Goal: Book appointment/travel/reservation

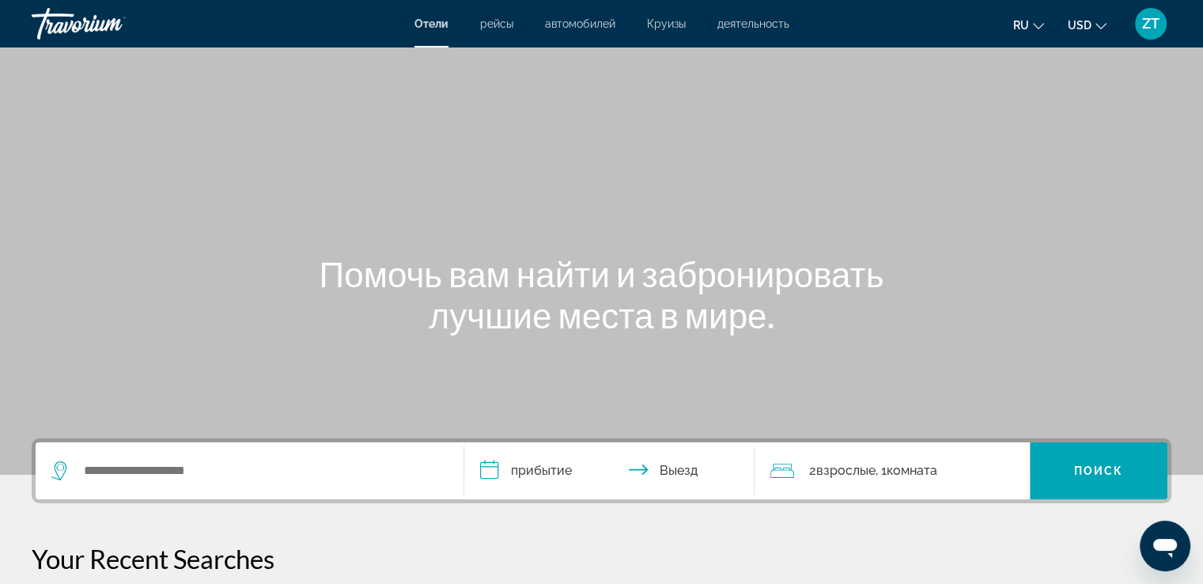
click at [856, 192] on div "Main content" at bounding box center [601, 237] width 1203 height 475
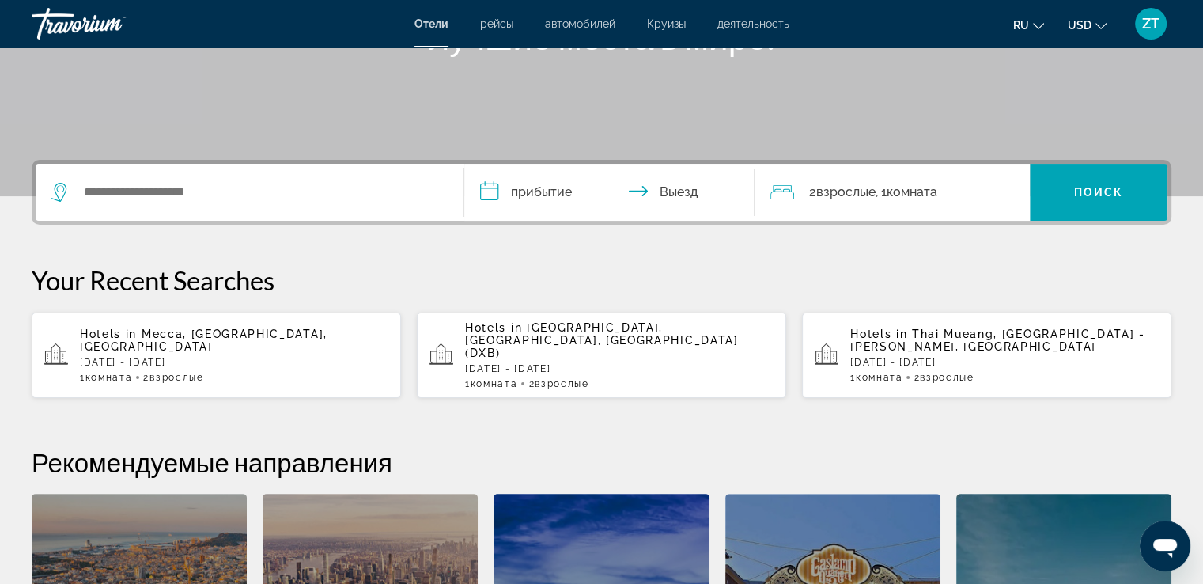
scroll to position [316, 0]
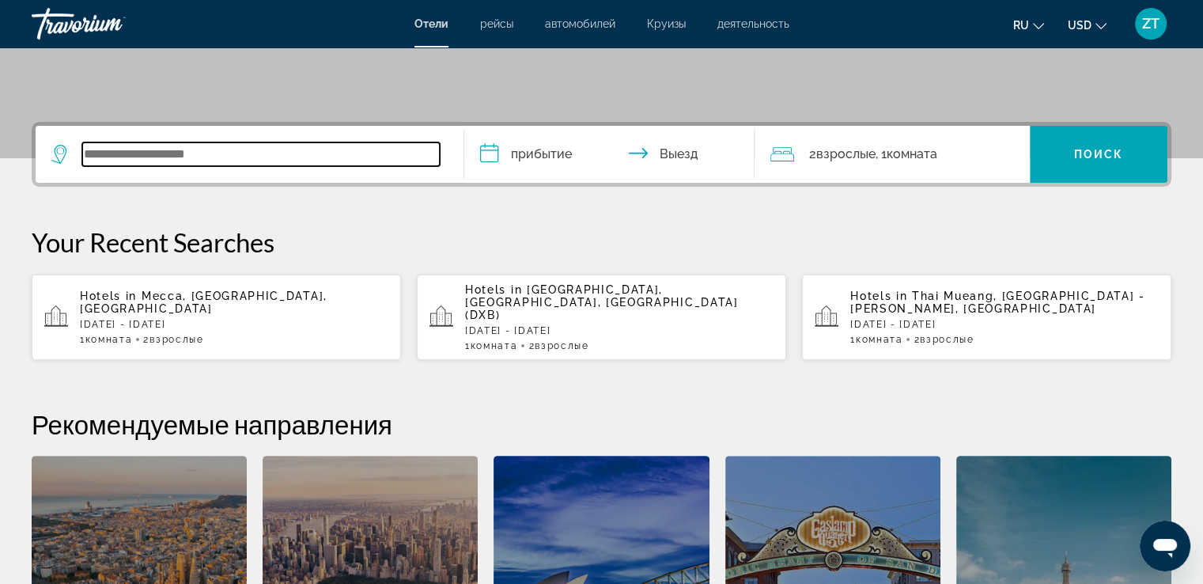
click at [187, 159] on input "Search widget" at bounding box center [261, 154] width 358 height 24
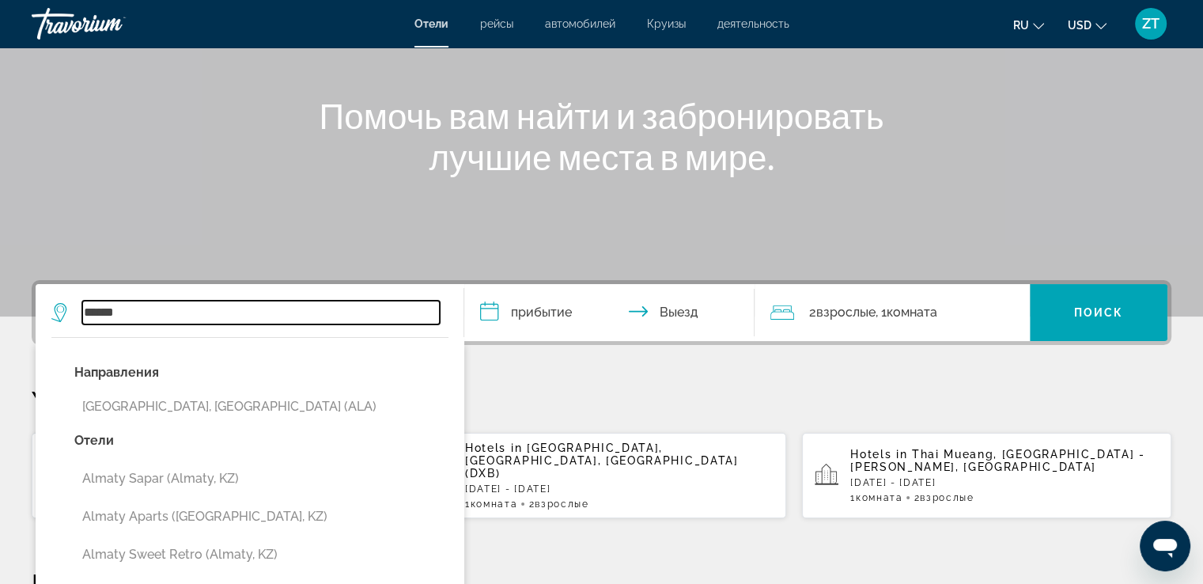
scroll to position [237, 0]
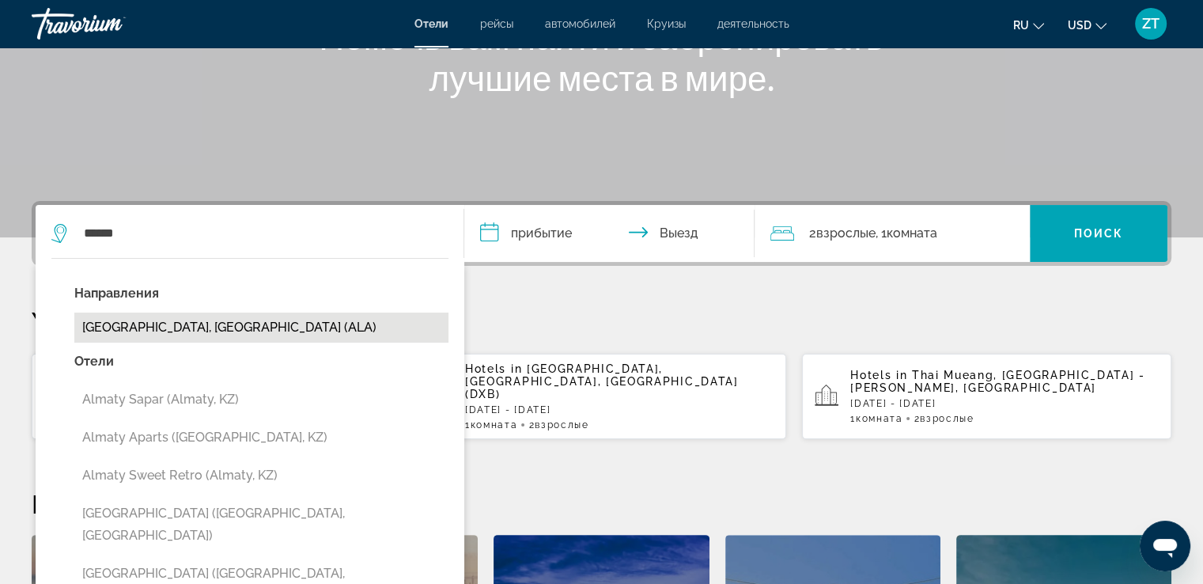
click at [212, 333] on button "[GEOGRAPHIC_DATA], [GEOGRAPHIC_DATA] (ALA)" at bounding box center [261, 327] width 374 height 30
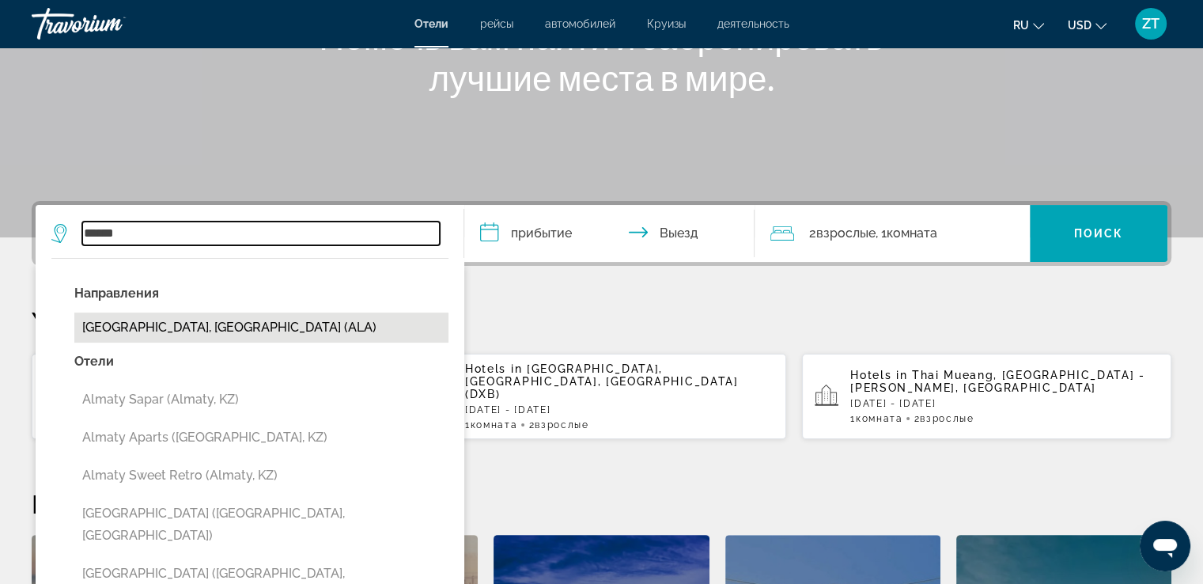
type input "**********"
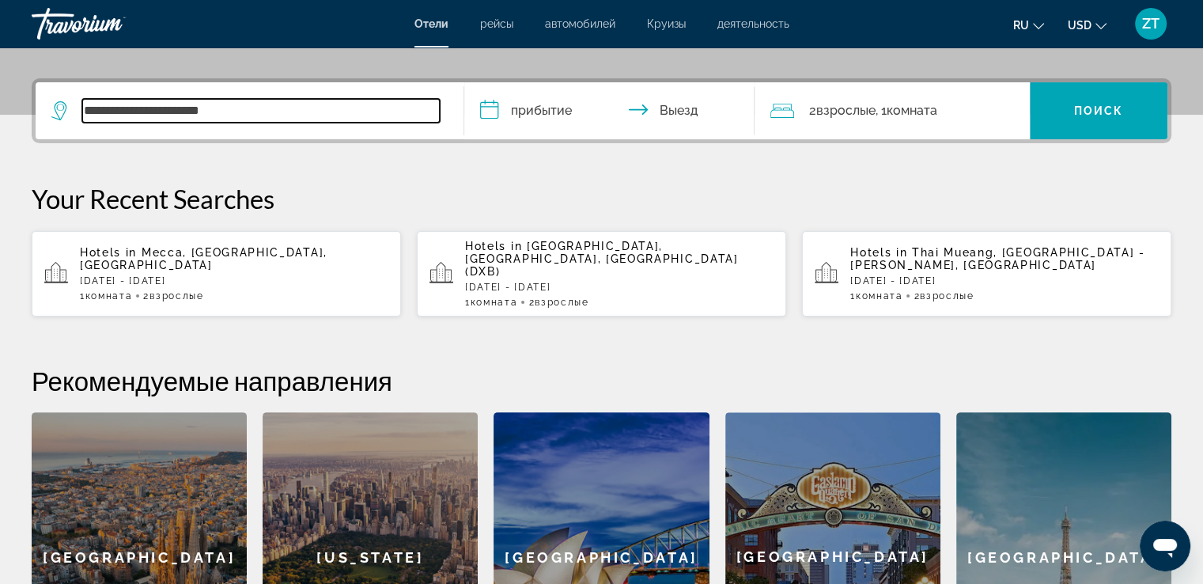
scroll to position [386, 0]
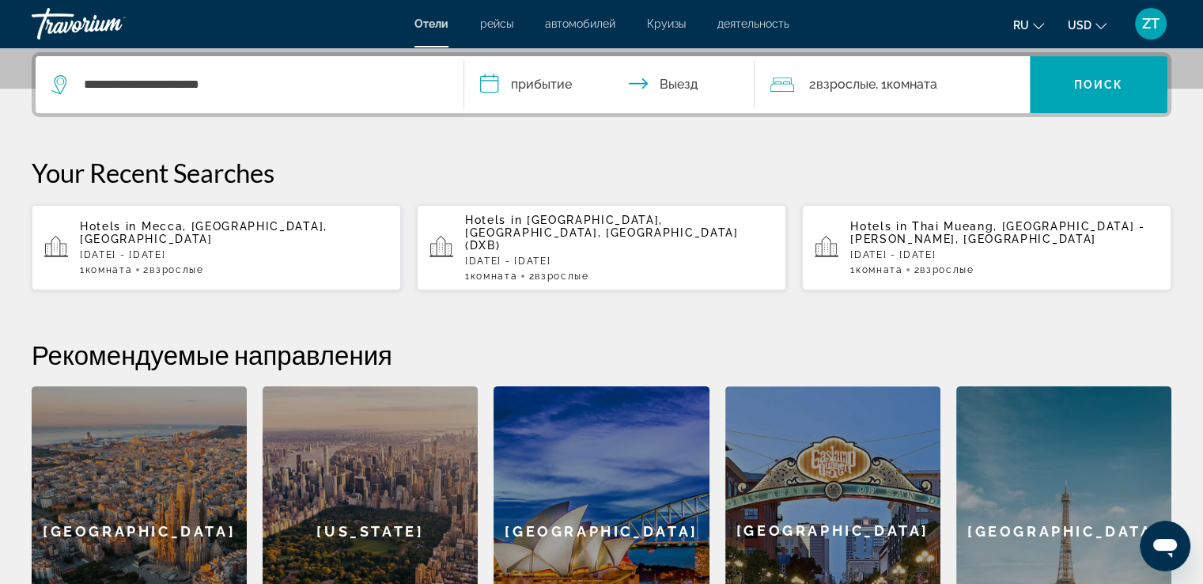
click at [506, 78] on input "**********" at bounding box center [612, 87] width 297 height 62
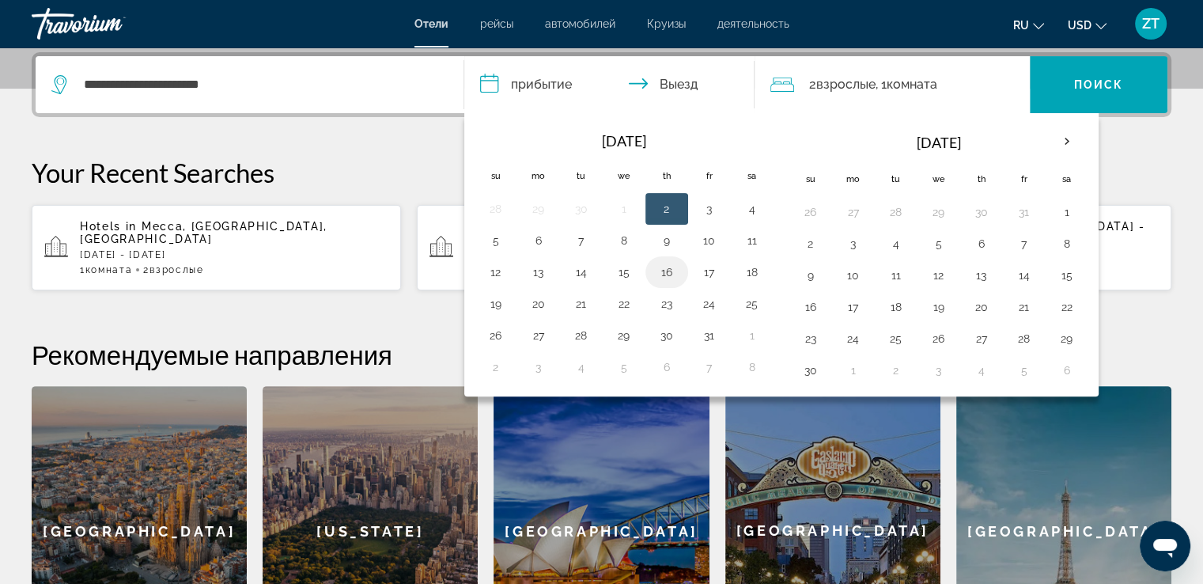
click at [672, 270] on button "16" at bounding box center [666, 272] width 25 height 22
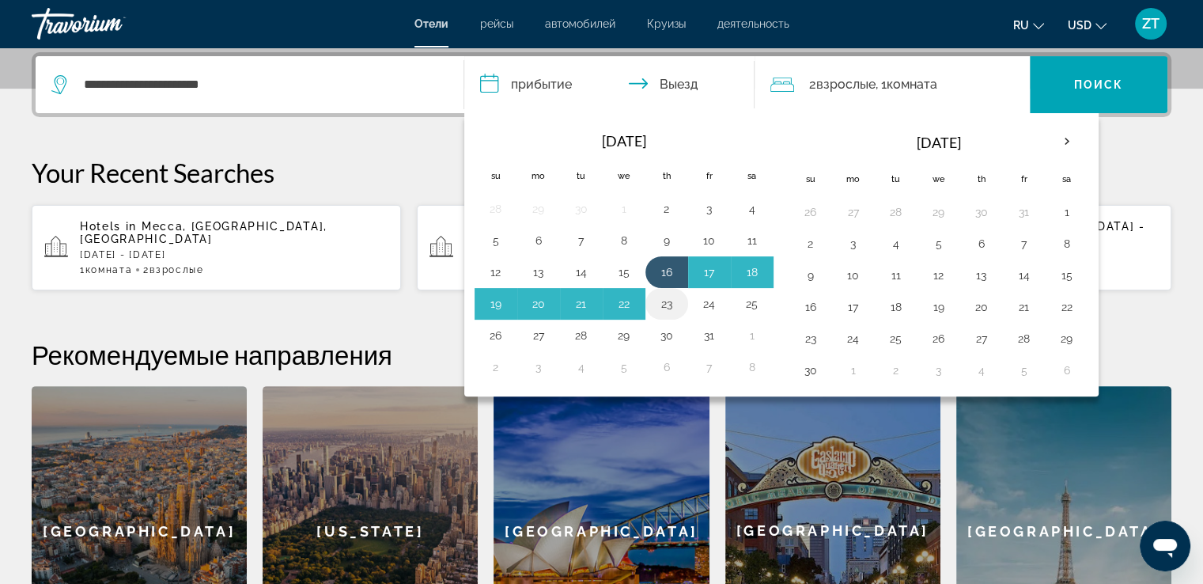
click at [676, 309] on button "23" at bounding box center [666, 304] width 25 height 22
type input "**********"
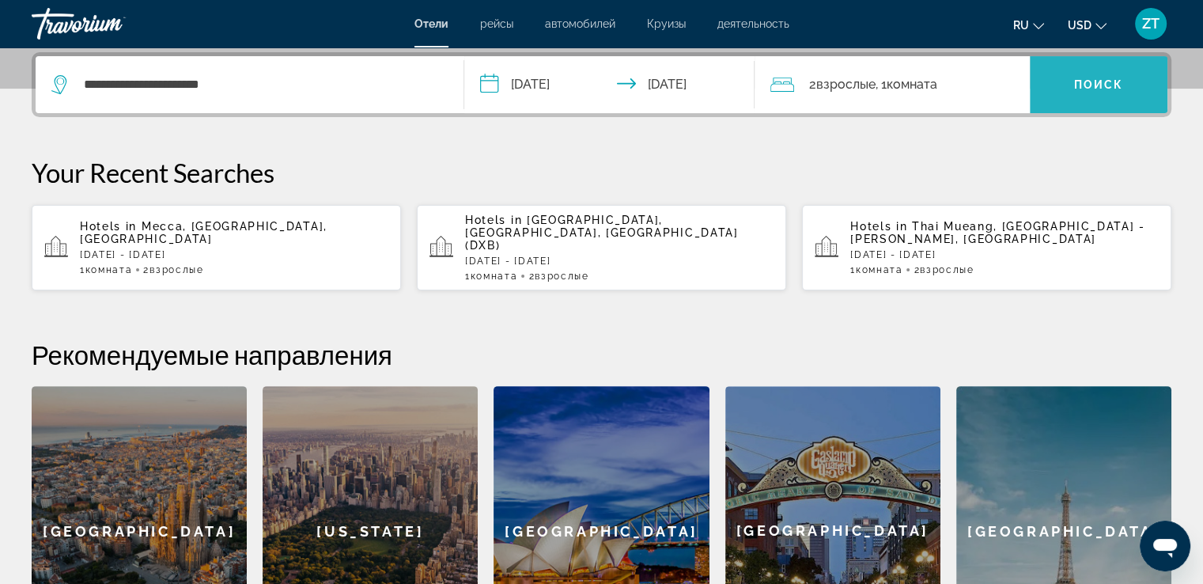
click at [1120, 83] on span "Поиск" at bounding box center [1099, 84] width 50 height 13
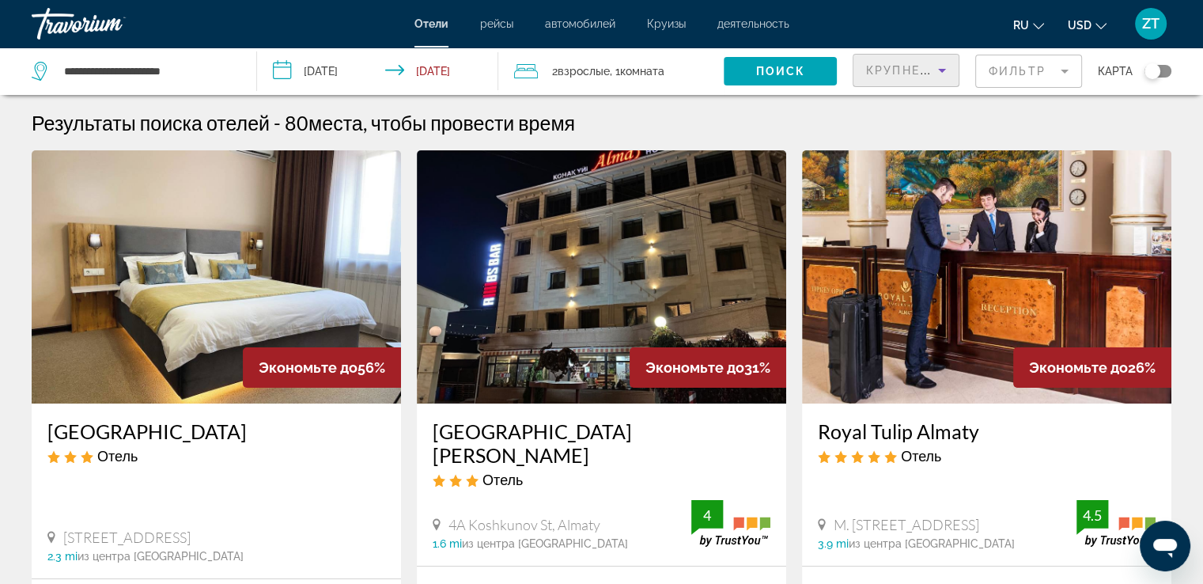
click at [946, 67] on icon "Sort by" at bounding box center [942, 70] width 19 height 19
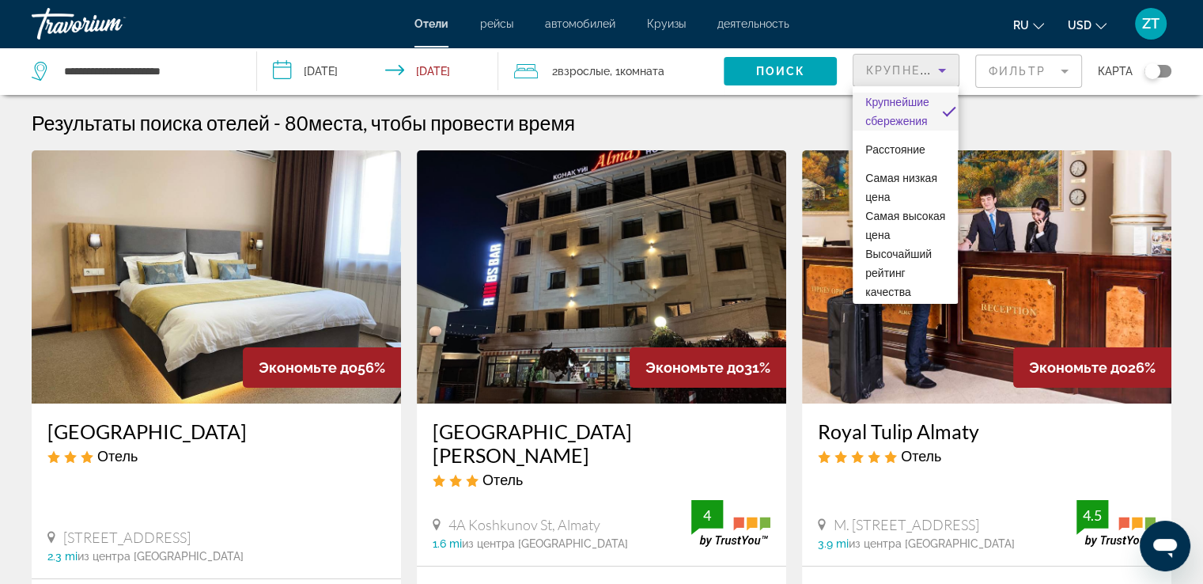
click at [1060, 74] on div at bounding box center [601, 292] width 1203 height 584
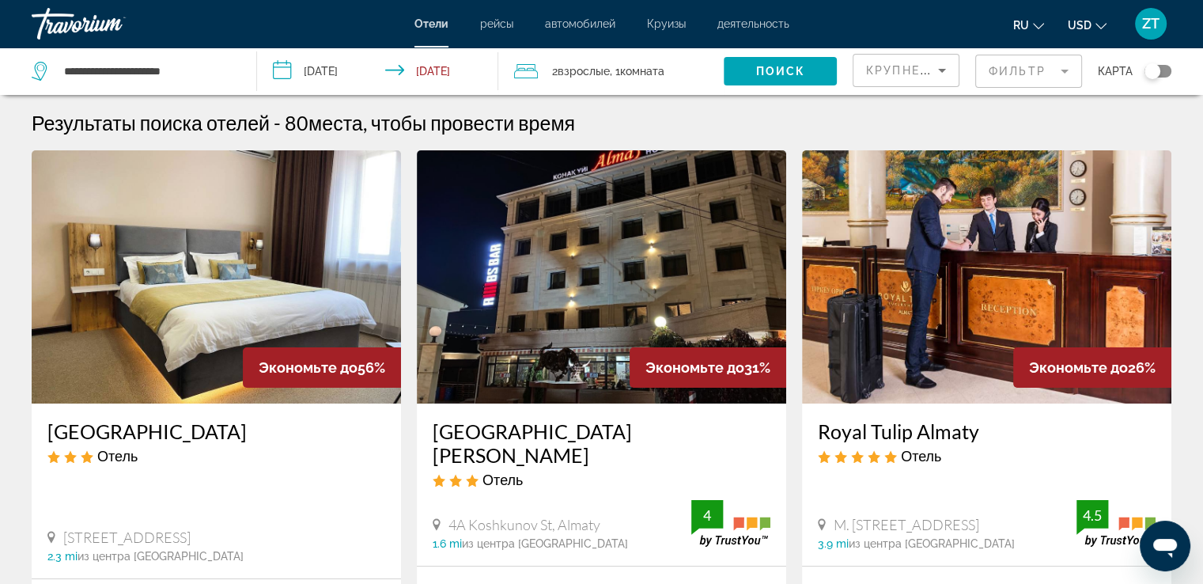
click at [1060, 74] on mat-form-field "Фильтр" at bounding box center [1028, 71] width 107 height 33
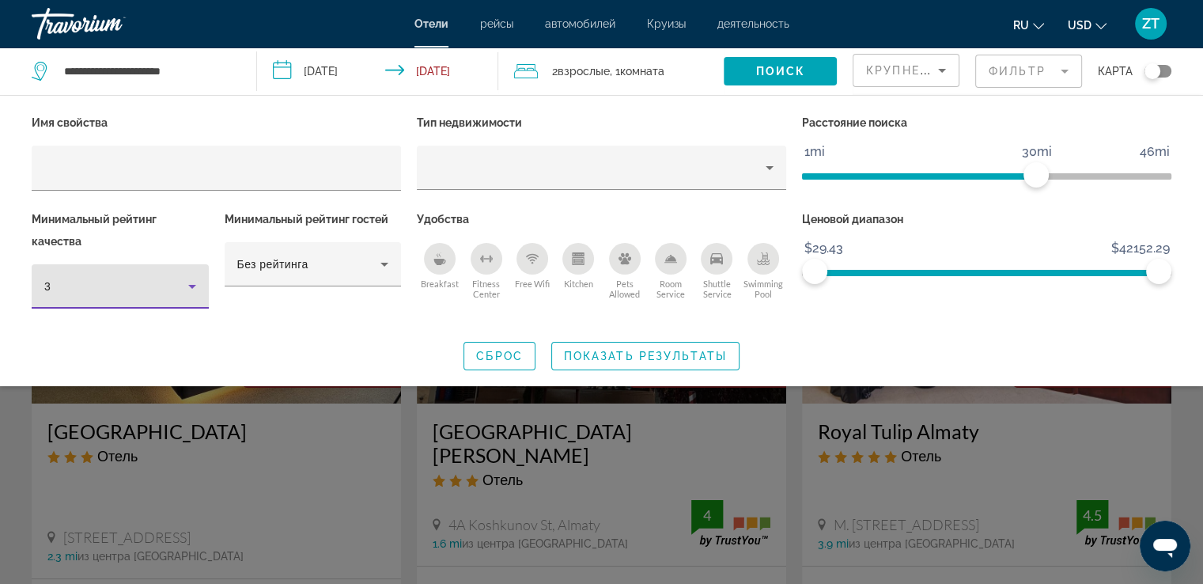
click at [184, 289] on icon "Hotel Filters" at bounding box center [192, 286] width 19 height 19
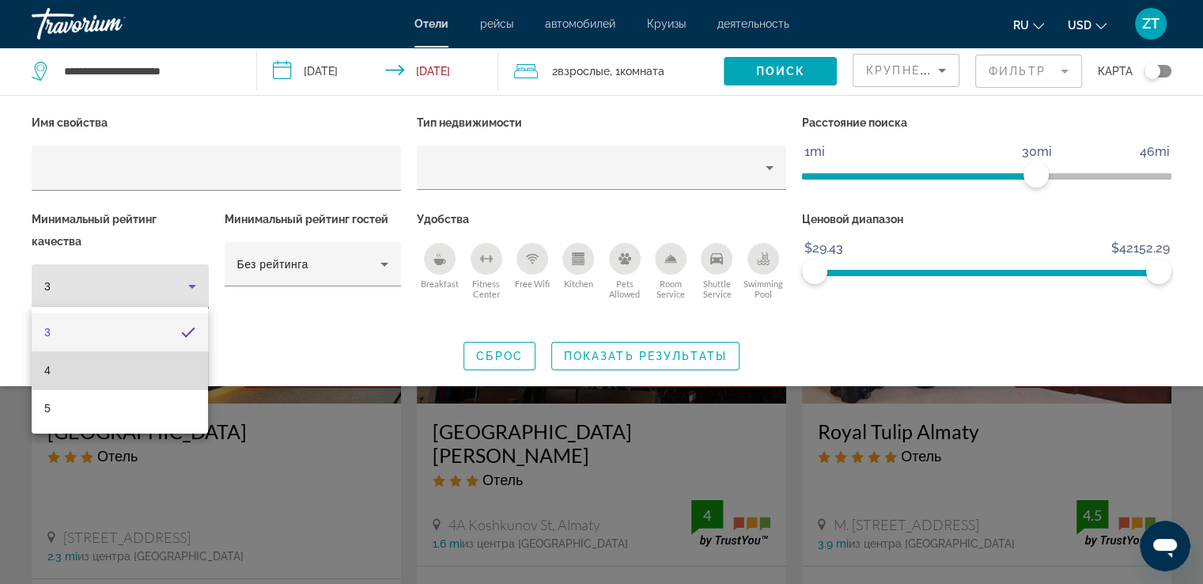
click at [112, 374] on mat-option "4" at bounding box center [120, 370] width 176 height 38
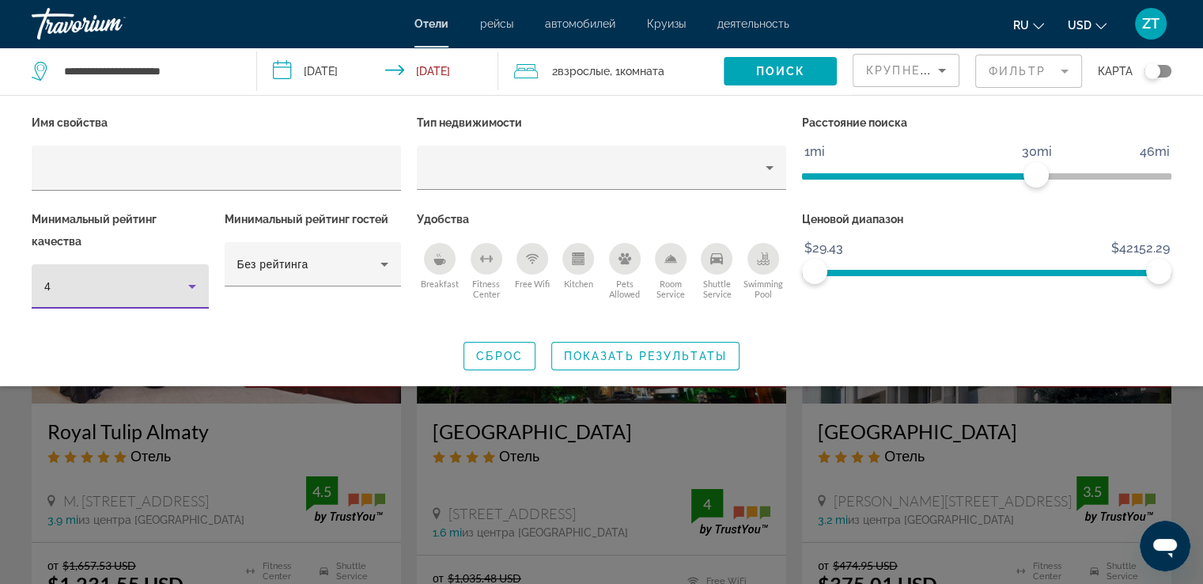
click at [326, 337] on div "Имя свойства Тип недвижимости Расстояние поиска 1mi 46mi 30mi Минимальный рейти…" at bounding box center [601, 241] width 1203 height 259
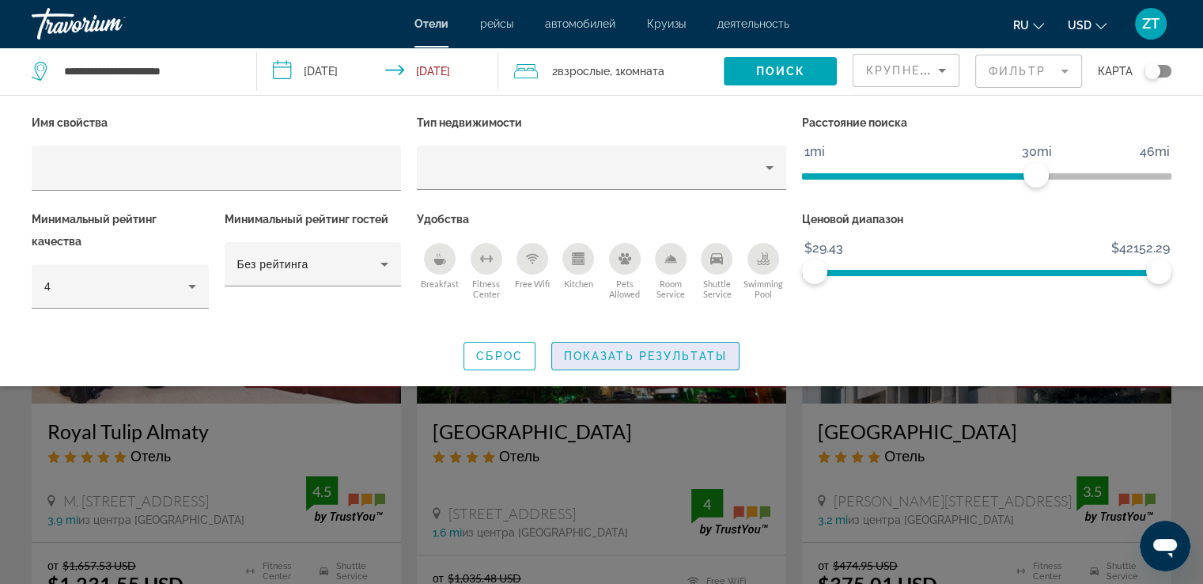
click at [588, 353] on span "Показать результаты" at bounding box center [645, 356] width 163 height 13
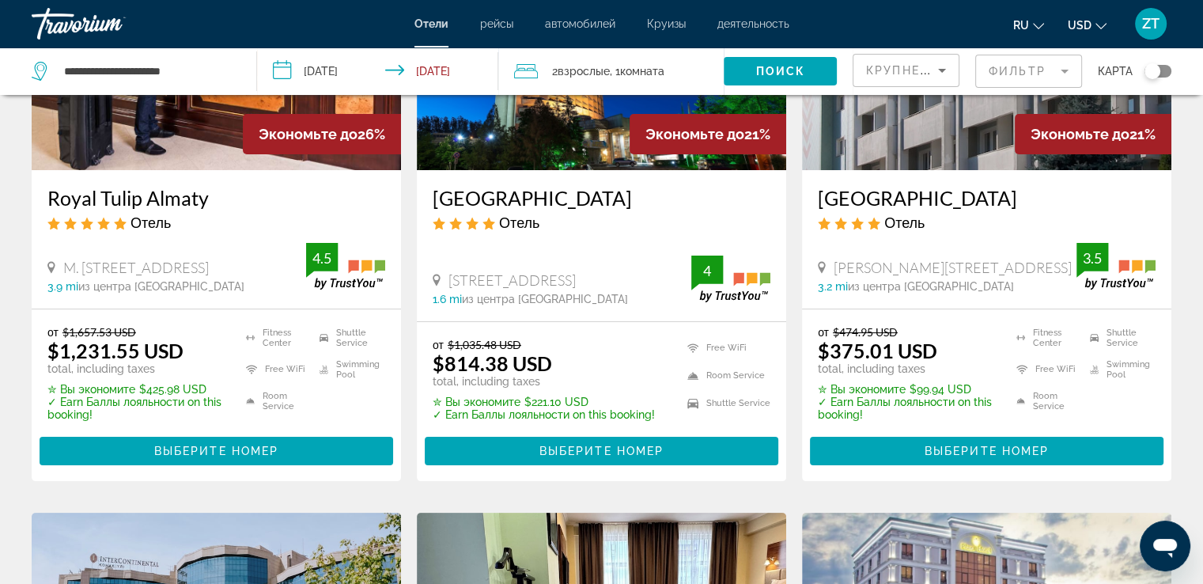
scroll to position [237, 0]
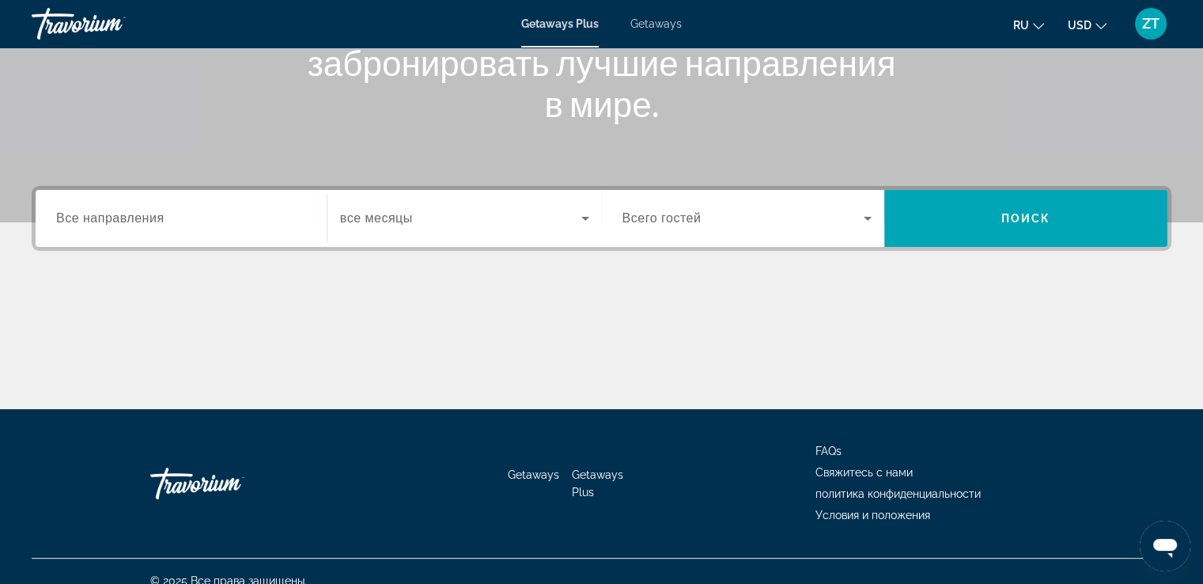
scroll to position [271, 0]
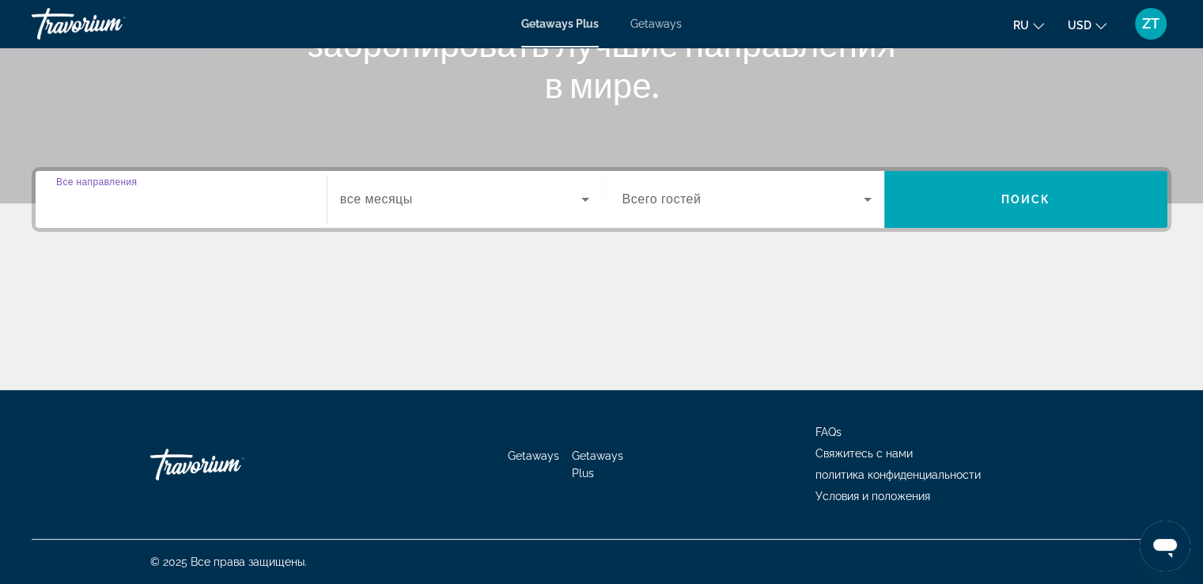
click at [172, 207] on input "Destination Все направления" at bounding box center [181, 200] width 250 height 19
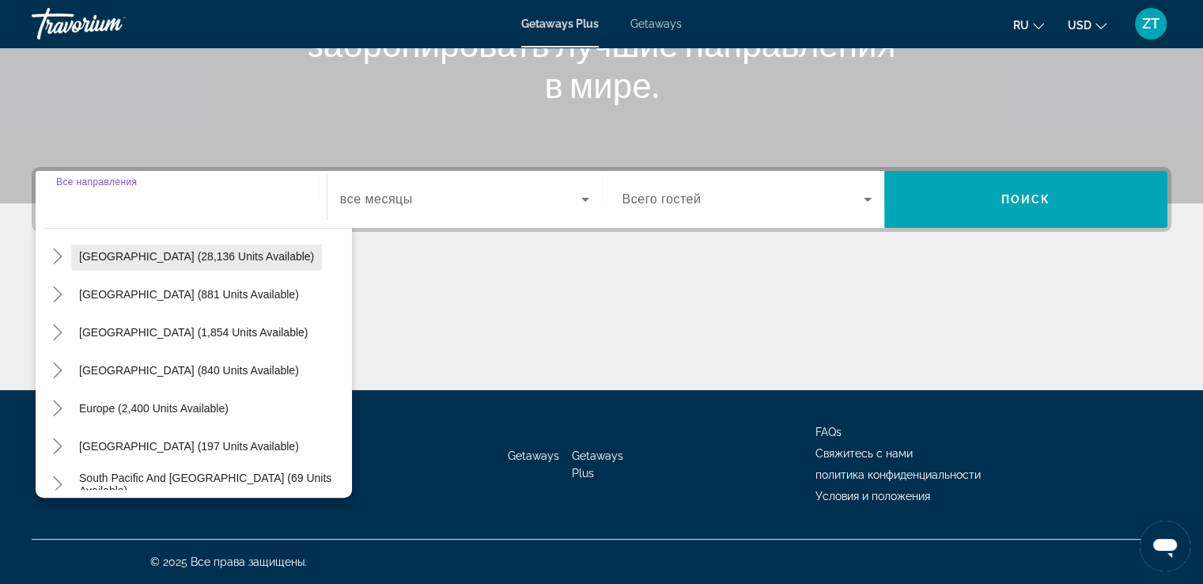
scroll to position [256, 0]
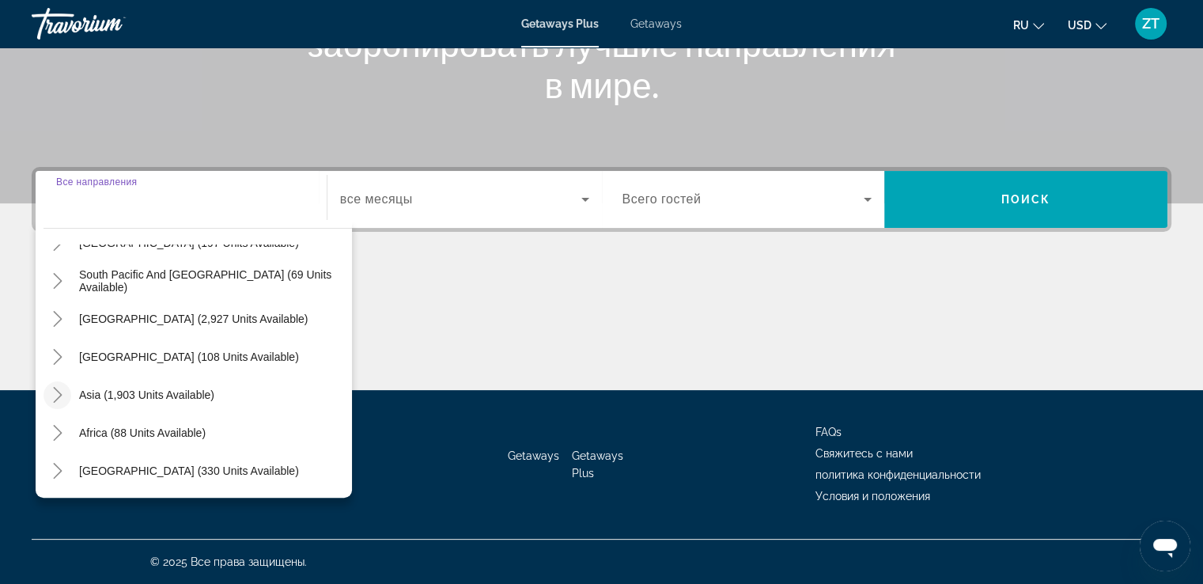
click at [62, 396] on icon "Toggle Asia (1,903 units available)" at bounding box center [58, 395] width 16 height 16
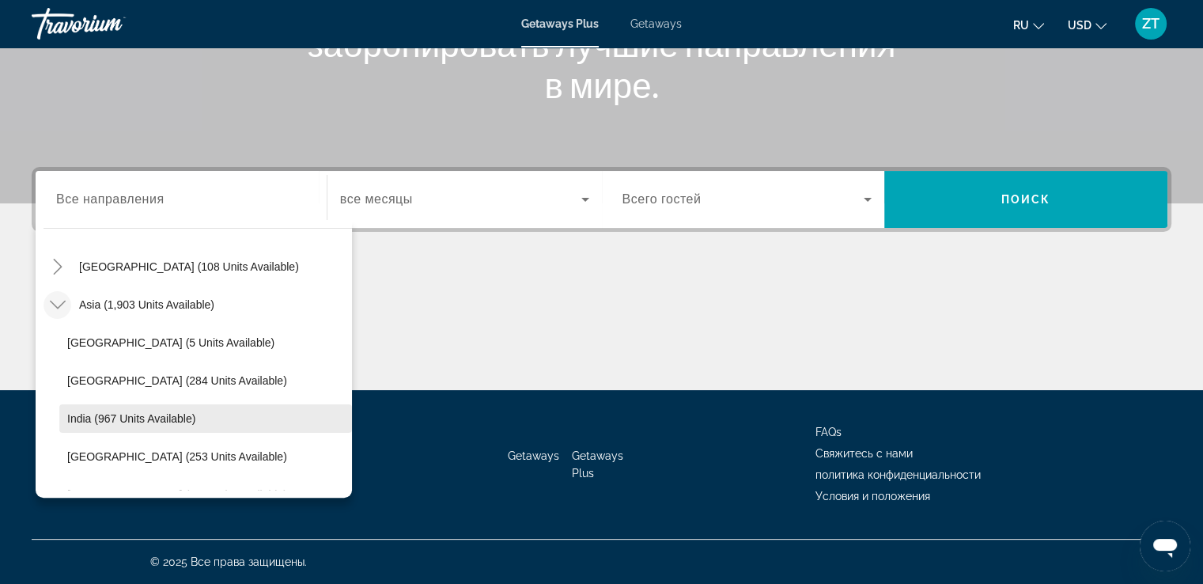
scroll to position [388, 0]
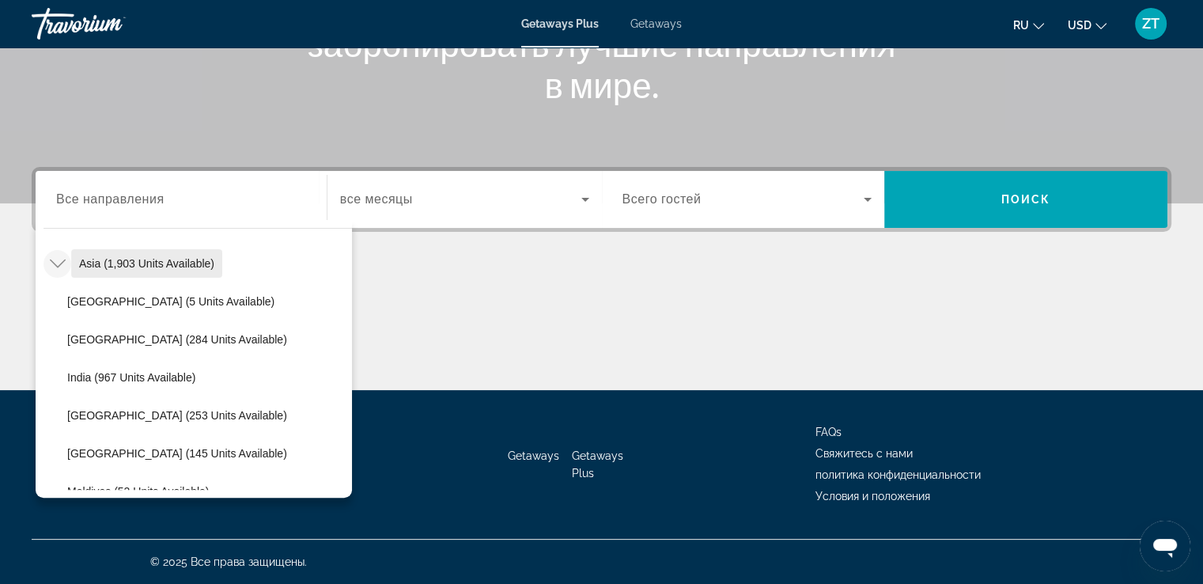
click at [123, 274] on span "Search widget" at bounding box center [146, 263] width 151 height 38
type input "**********"
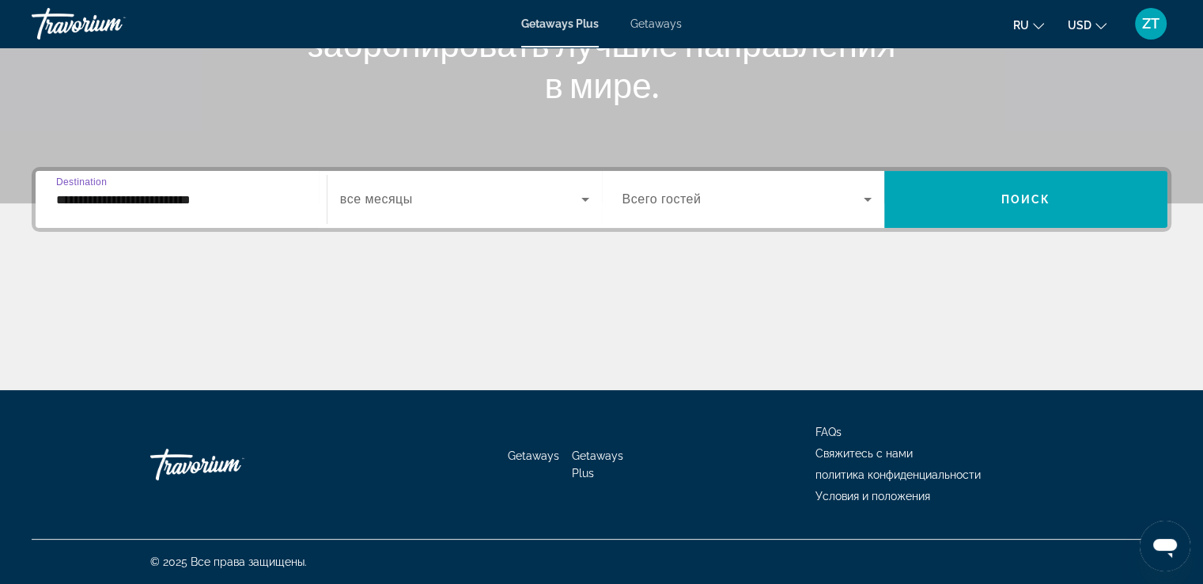
click at [422, 210] on div "Search widget" at bounding box center [464, 199] width 249 height 44
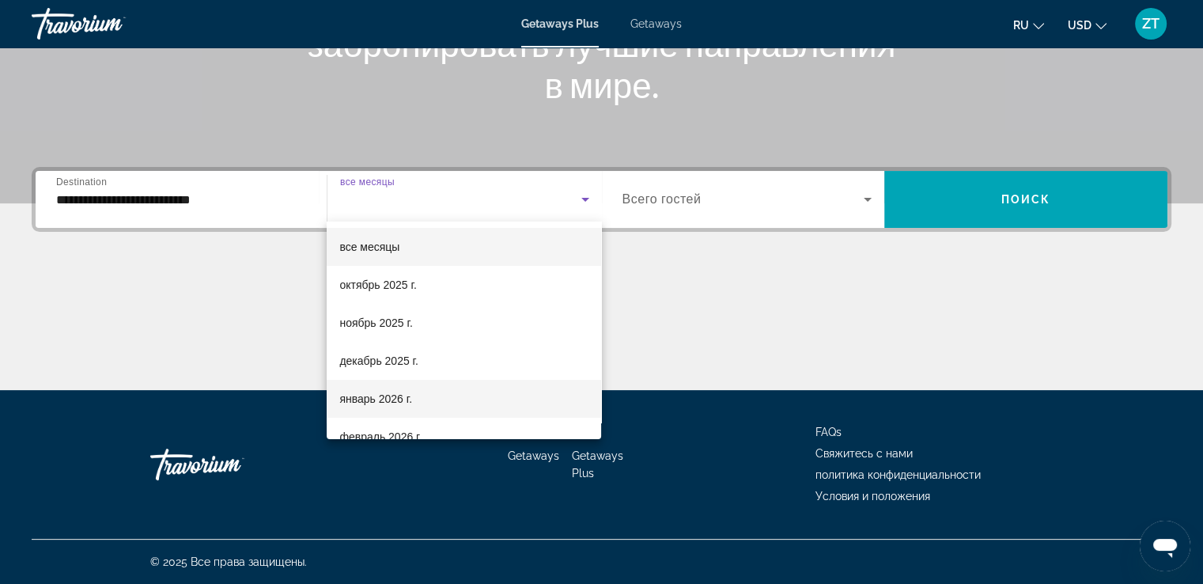
click at [384, 396] on span "январь 2026 г." at bounding box center [375, 398] width 73 height 19
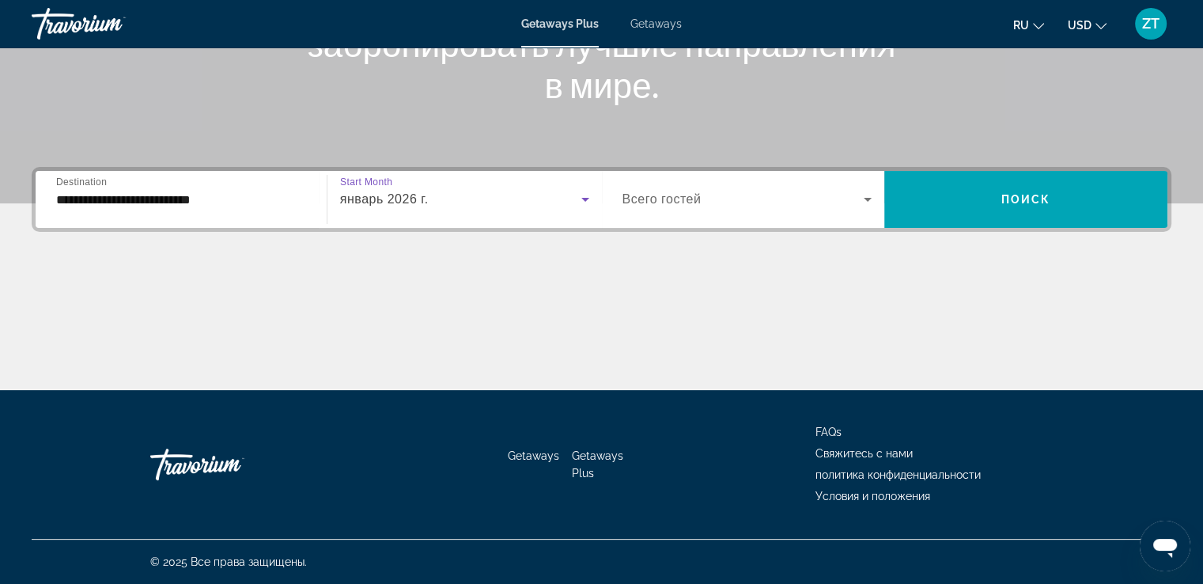
click at [663, 198] on span "Всего гостей" at bounding box center [662, 198] width 79 height 13
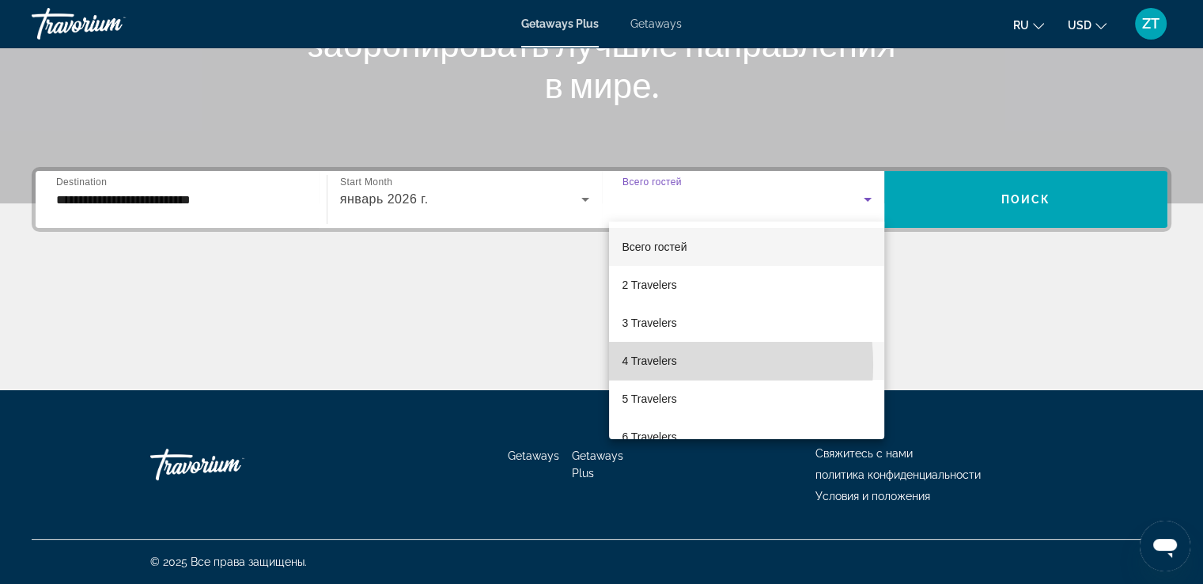
click at [632, 365] on span "4 Travelers" at bounding box center [649, 360] width 55 height 19
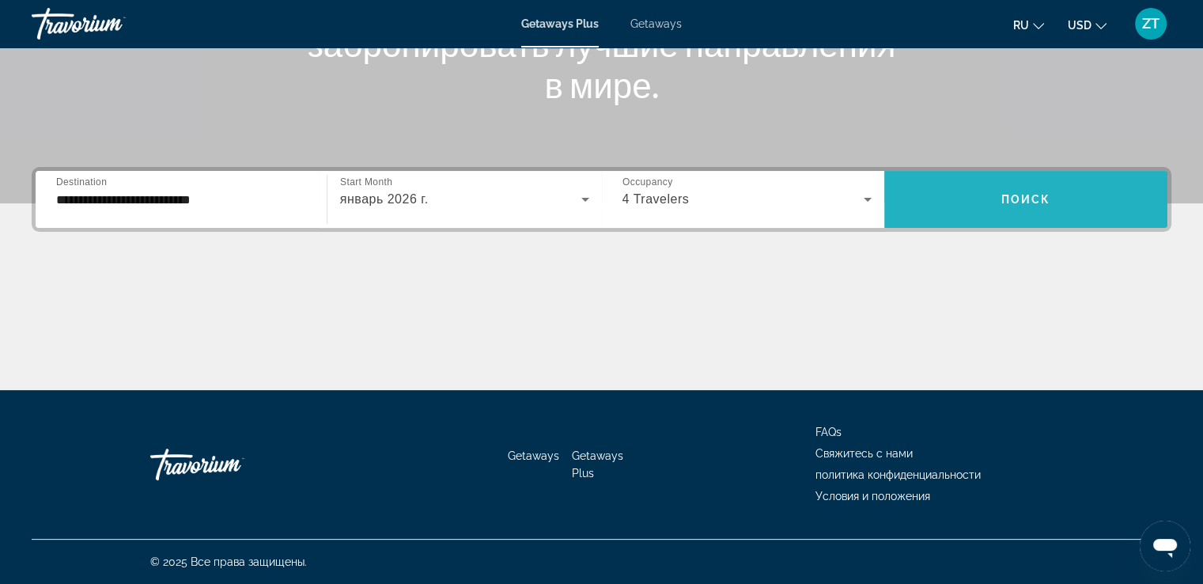
click at [1042, 206] on span "Search widget" at bounding box center [1025, 199] width 283 height 38
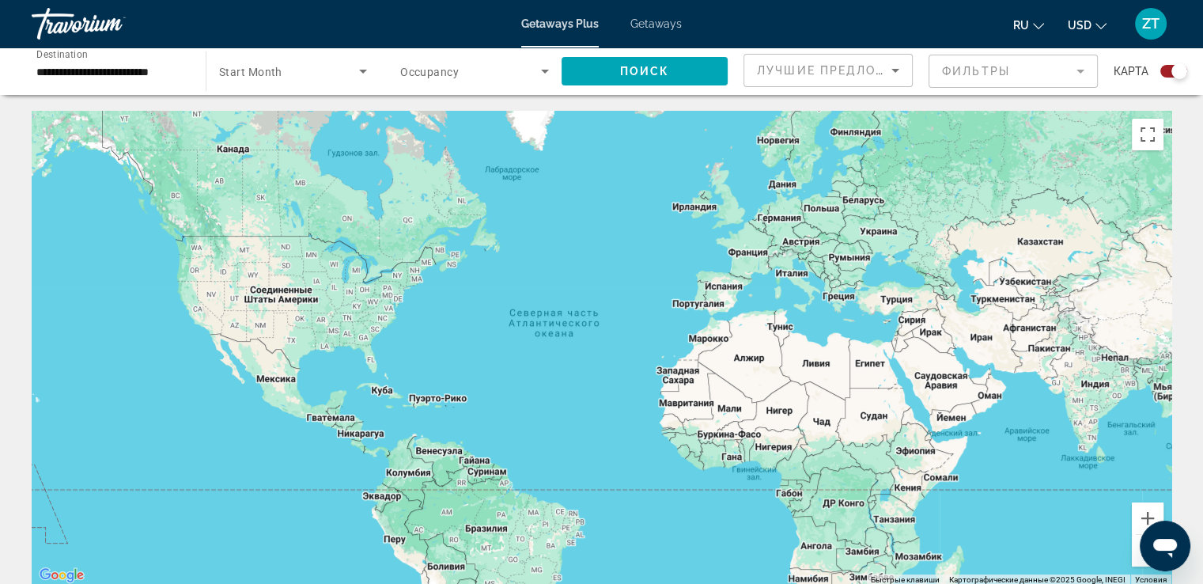
click at [262, 72] on span "Start Month" at bounding box center [250, 72] width 63 height 13
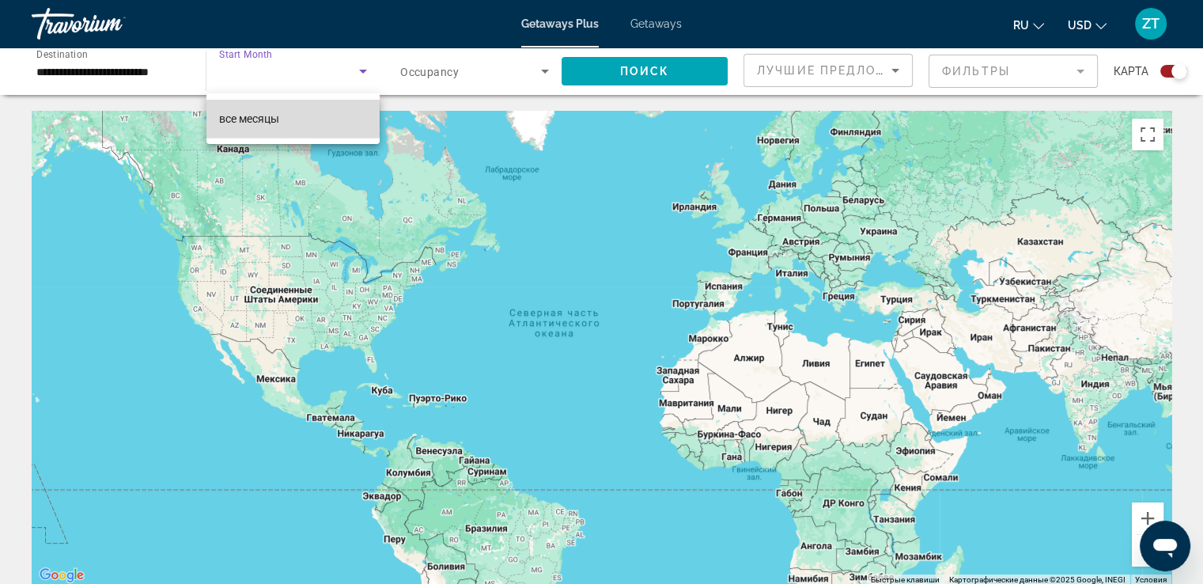
click at [263, 119] on span "все месяцы" at bounding box center [249, 118] width 60 height 13
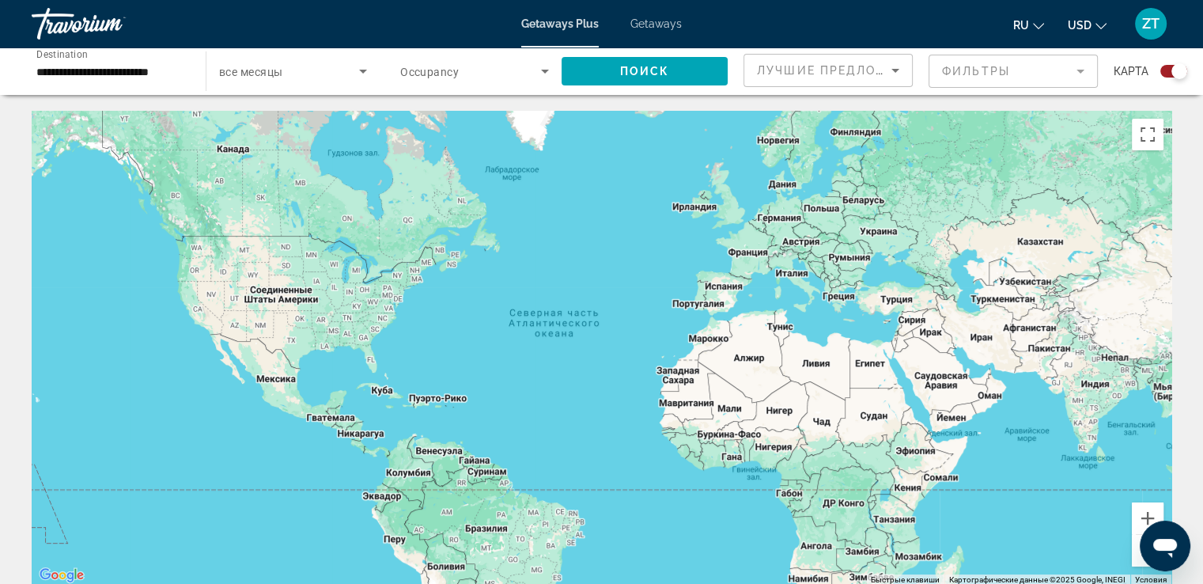
click at [441, 70] on span "Occupancy" at bounding box center [429, 72] width 59 height 13
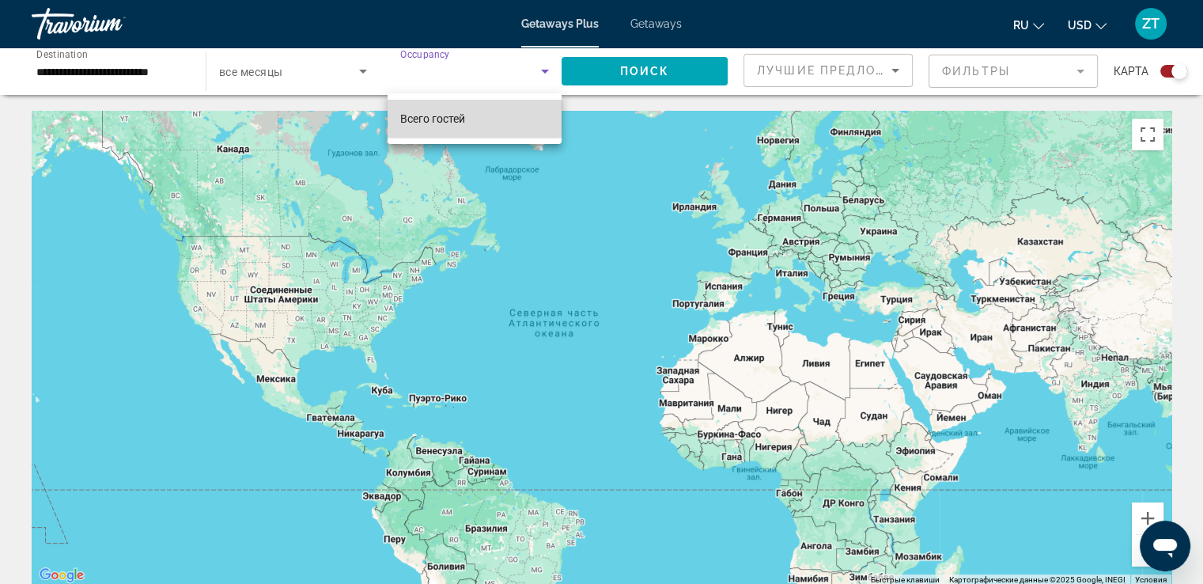
click at [433, 118] on span "Всего гостей" at bounding box center [432, 118] width 65 height 13
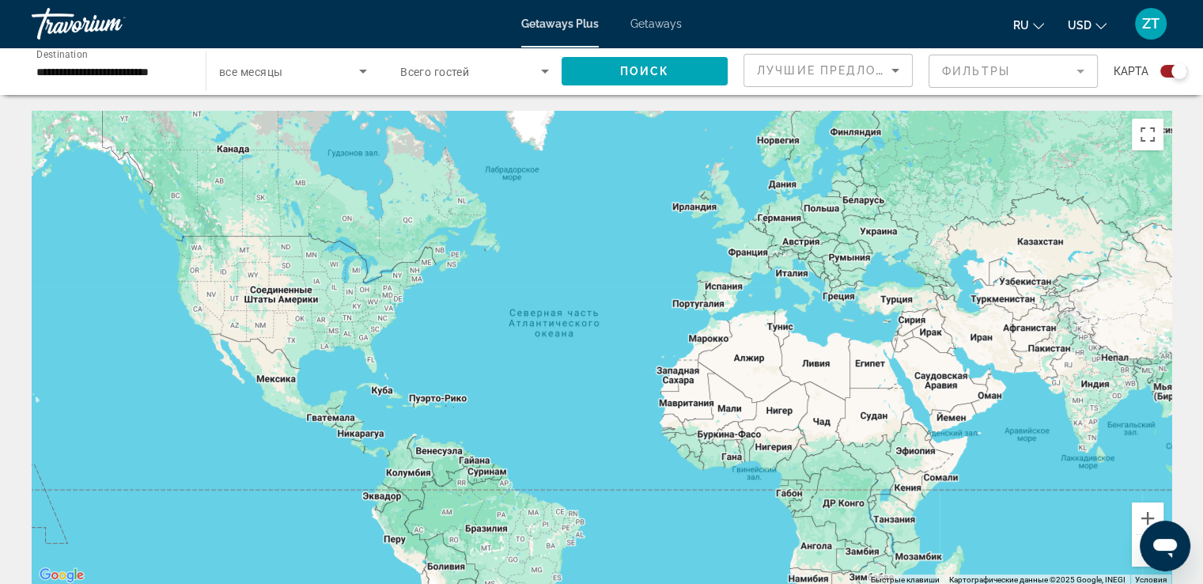
click at [642, 13] on div "Getaways Plus Getaways ru English Español Français Italiano Português русский U…" at bounding box center [601, 23] width 1203 height 41
click at [642, 22] on span "Getaways" at bounding box center [655, 23] width 51 height 13
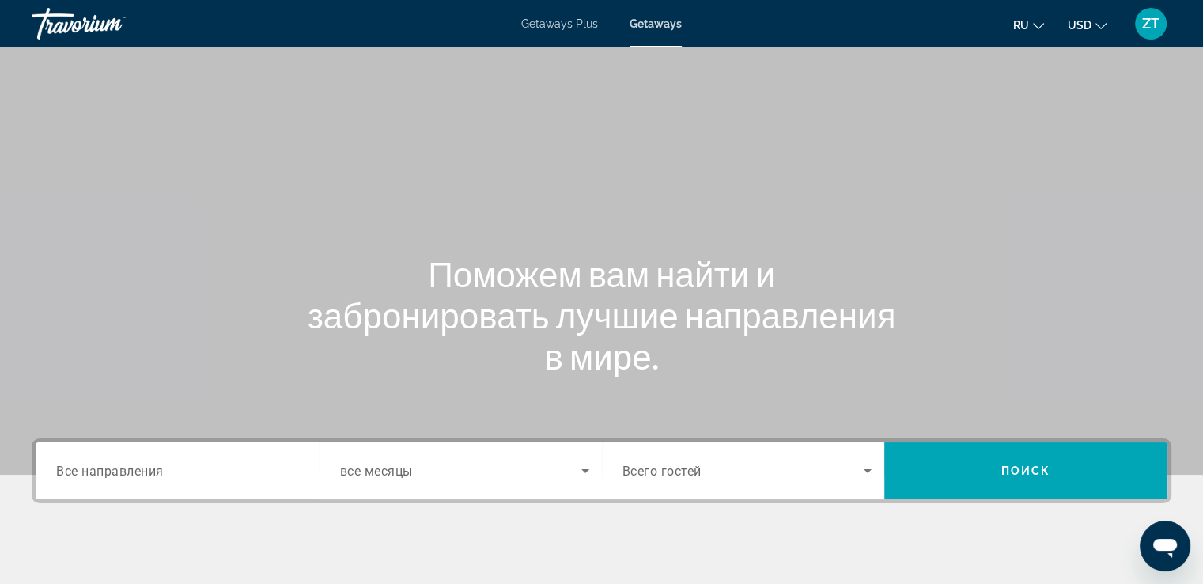
click at [131, 471] on span "Все направления" at bounding box center [110, 470] width 108 height 15
click at [131, 471] on input "Destination Все направления" at bounding box center [181, 471] width 250 height 19
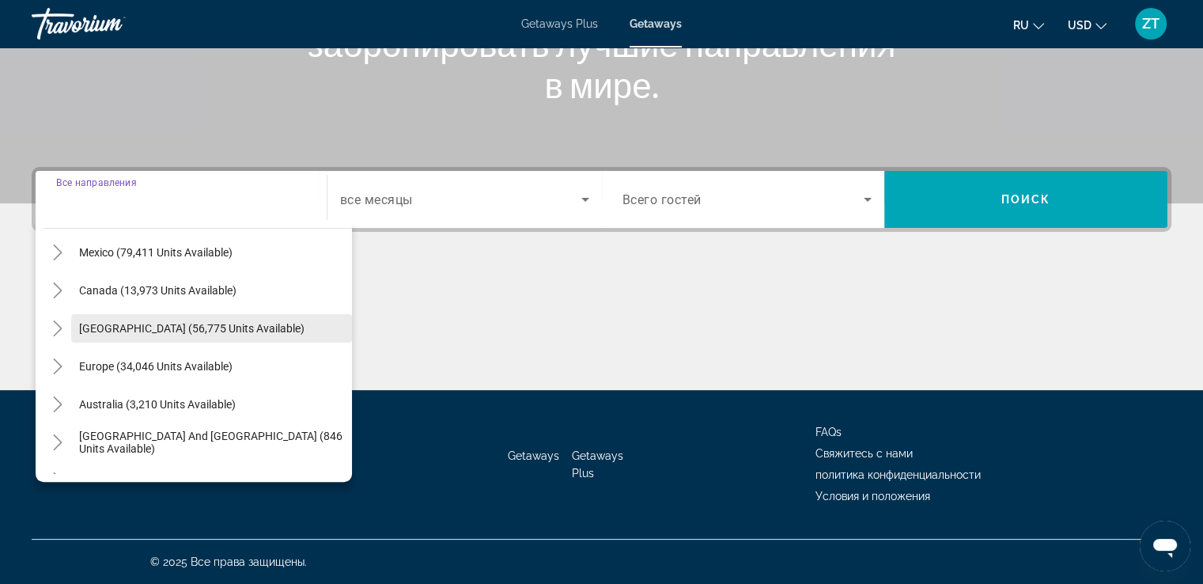
scroll to position [237, 0]
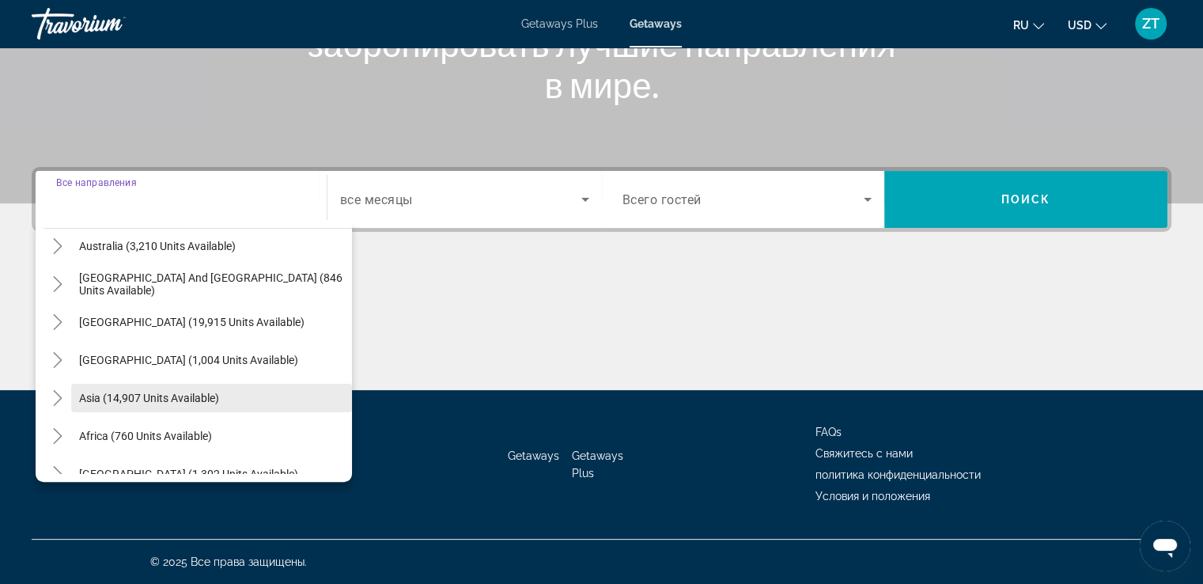
click at [81, 400] on span "Asia (14,907 units available)" at bounding box center [149, 398] width 140 height 13
type input "**********"
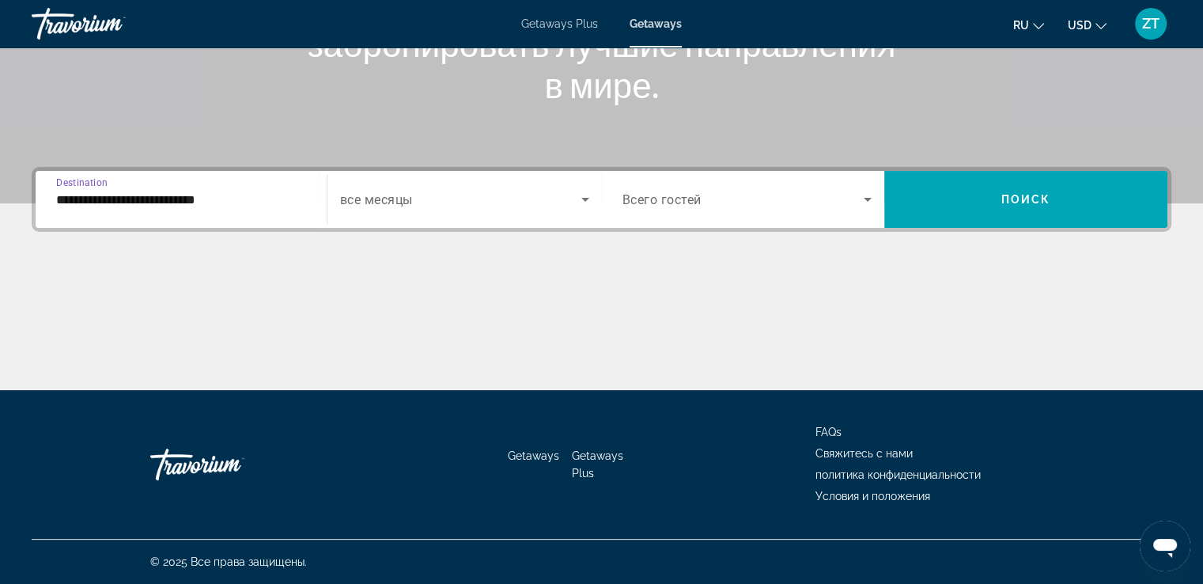
click at [411, 203] on span "все месяцы" at bounding box center [376, 199] width 73 height 15
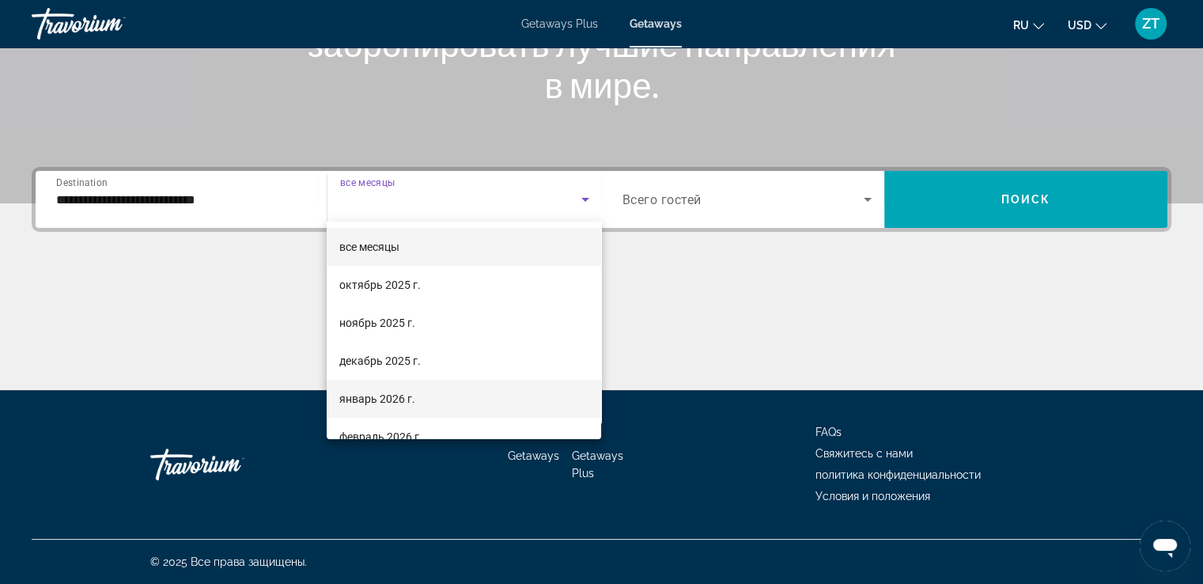
click at [374, 399] on span "январь 2026 г." at bounding box center [377, 398] width 76 height 19
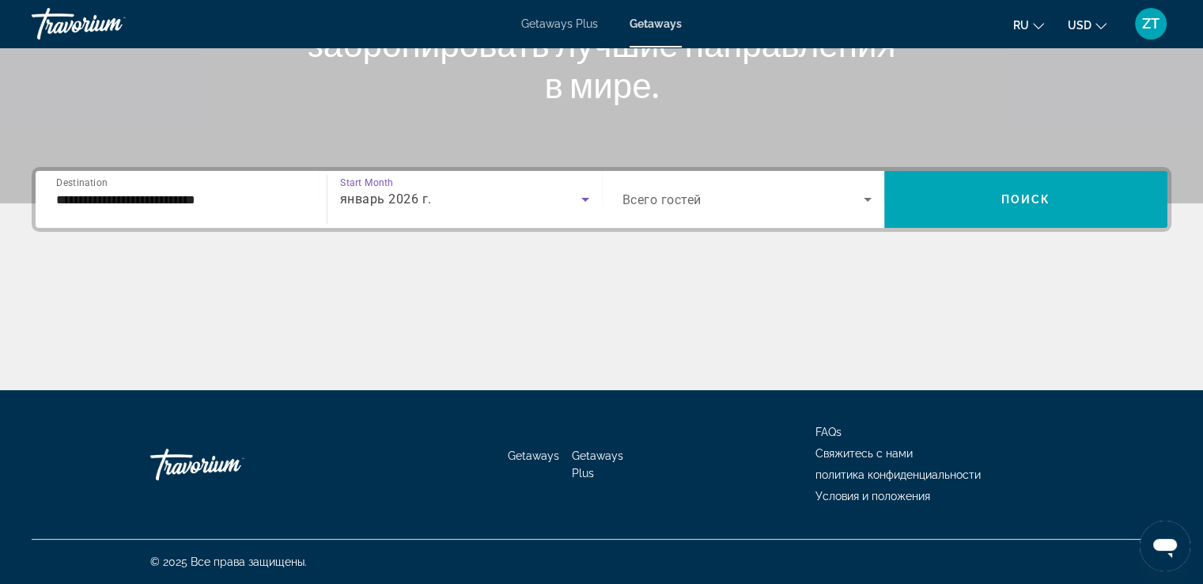
click at [674, 201] on span "Всего гостей" at bounding box center [662, 199] width 79 height 15
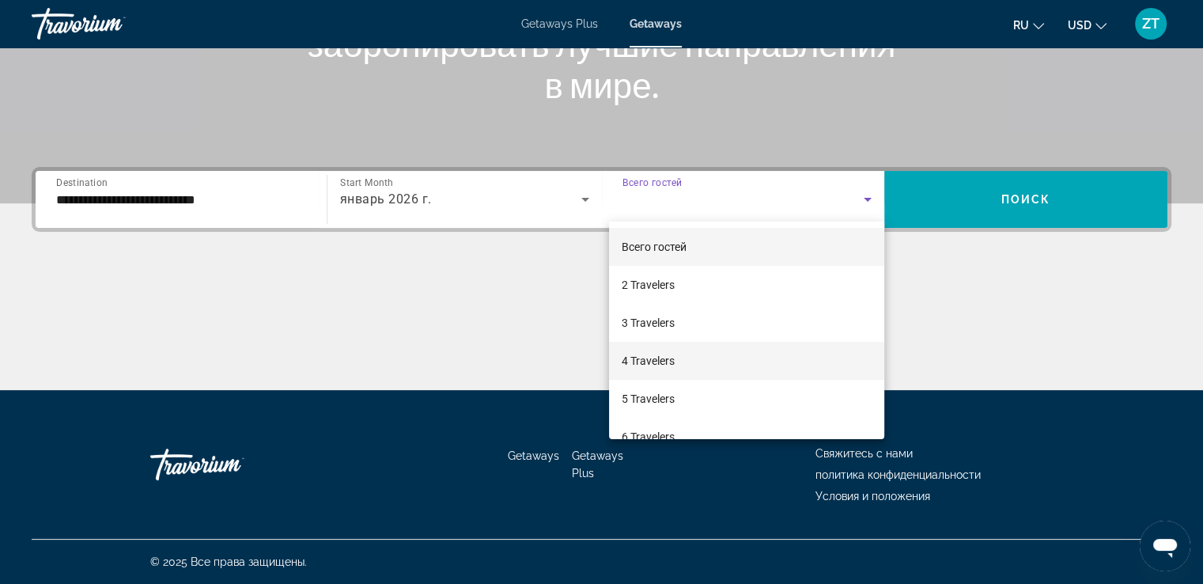
click at [634, 367] on span "4 Travelers" at bounding box center [648, 360] width 53 height 19
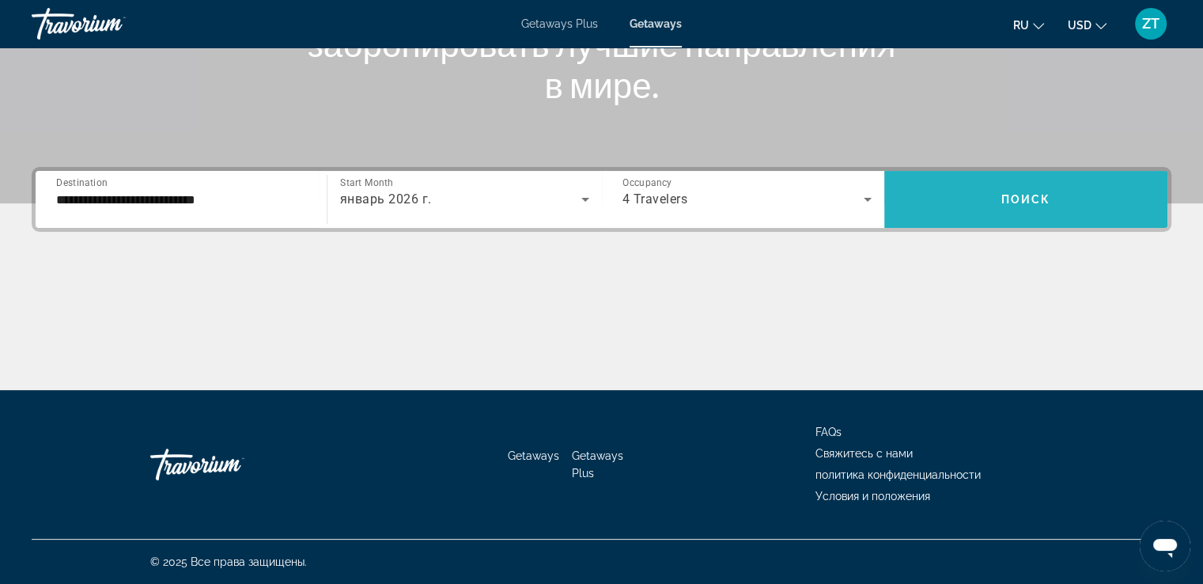
click at [1015, 206] on span "Search widget" at bounding box center [1025, 199] width 283 height 38
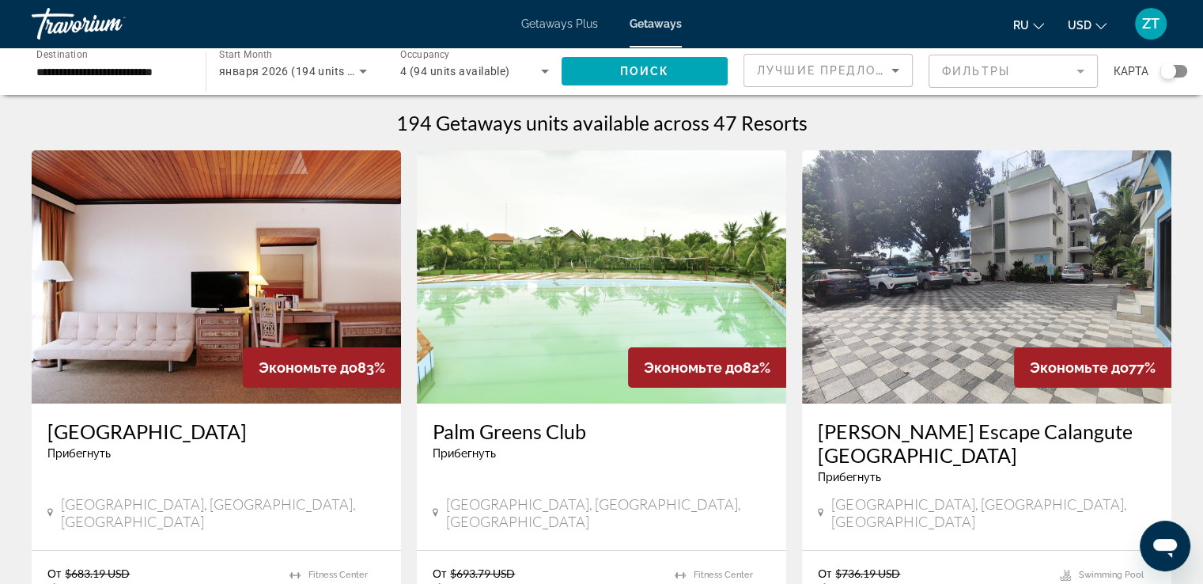
scroll to position [158, 0]
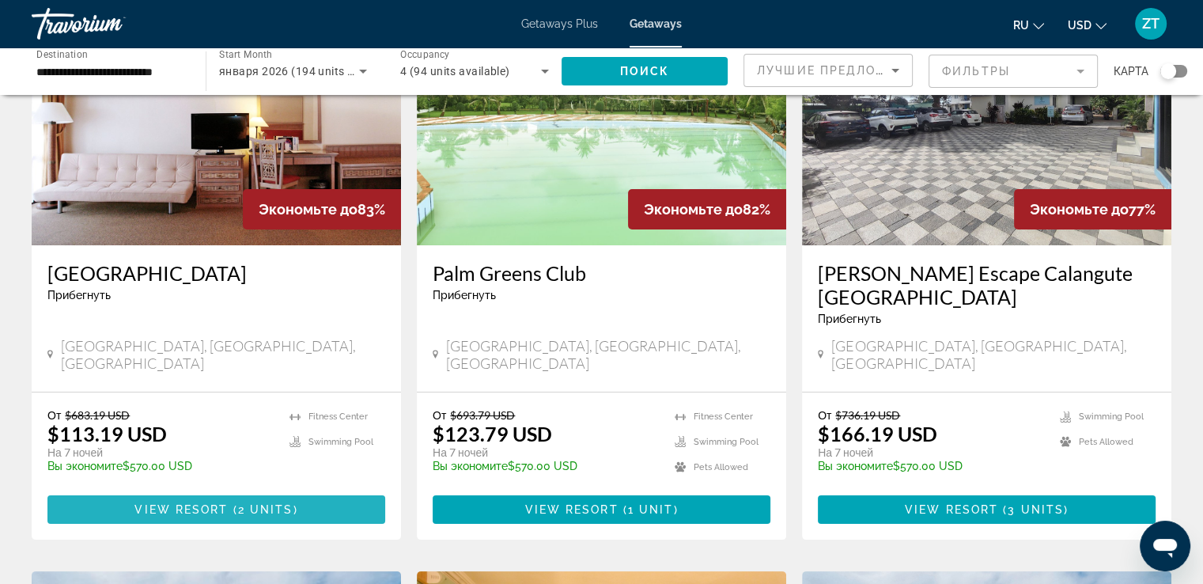
click at [224, 490] on span "Main content" at bounding box center [216, 509] width 338 height 38
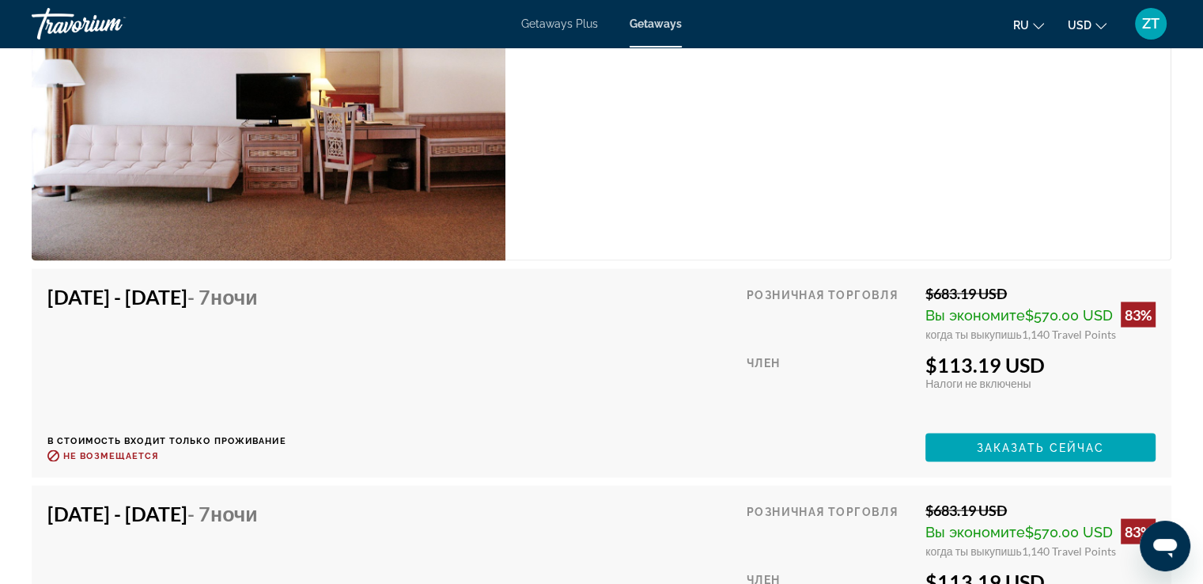
scroll to position [3006, 0]
